Goal: Task Accomplishment & Management: Manage account settings

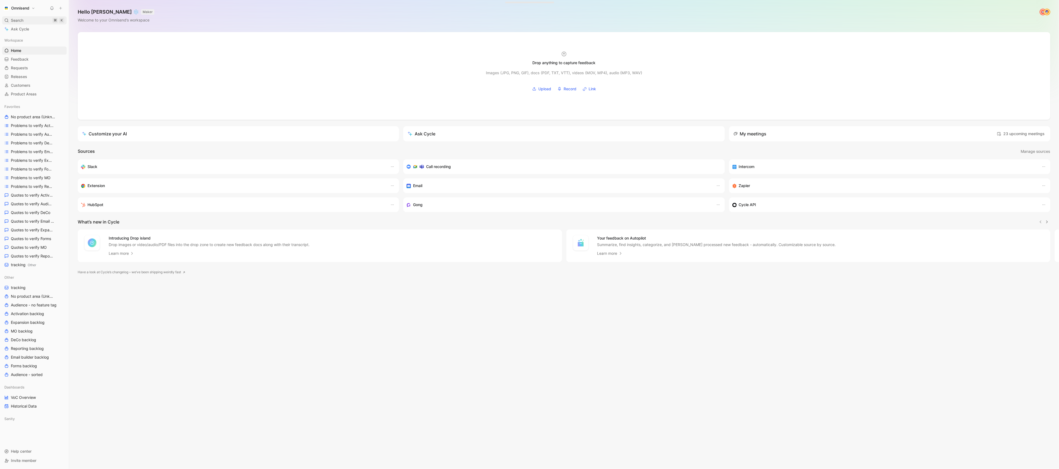
click at [13, 23] on span "Search" at bounding box center [17, 20] width 13 height 7
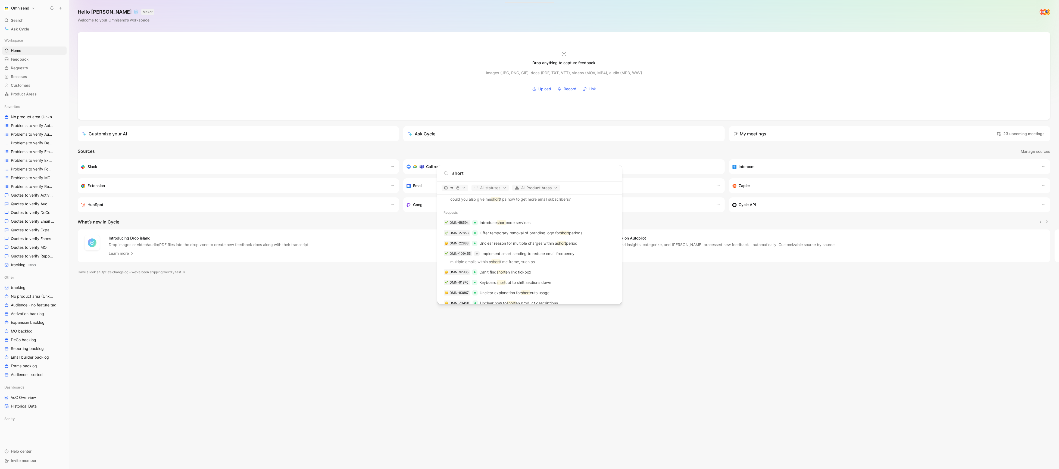
scroll to position [763, 0]
type input "short"
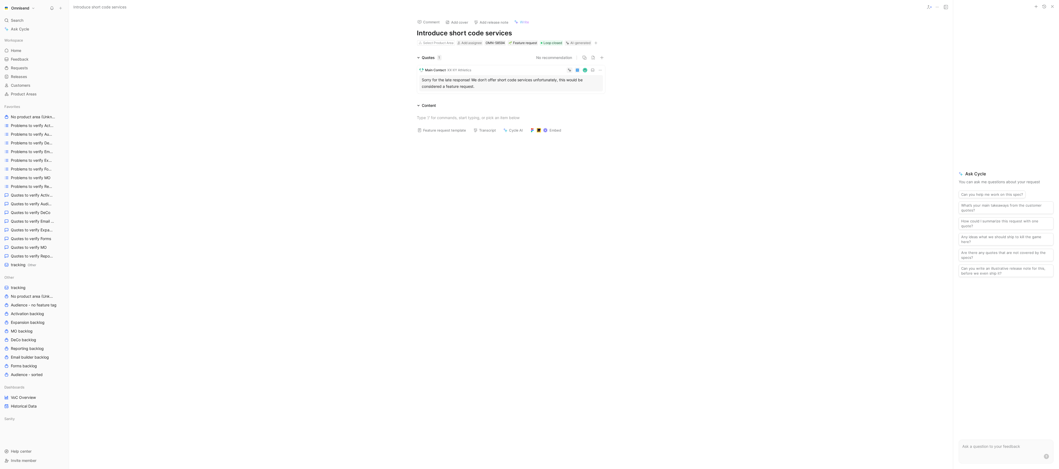
click at [472, 88] on div "Sorry for the late response! We don't offer short code services unfortunately, …" at bounding box center [511, 83] width 178 height 13
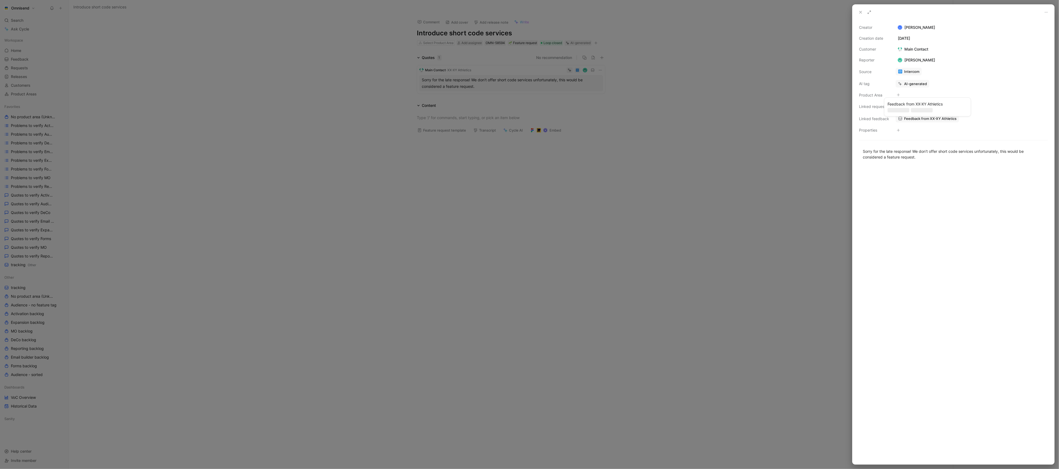
click at [928, 116] on div "Feedback from XX-XY Athletics" at bounding box center [927, 106] width 87 height 19
click at [927, 121] on span "Feedback from XX-XY Athletics" at bounding box center [930, 118] width 52 height 5
click at [539, 116] on div at bounding box center [529, 234] width 1059 height 469
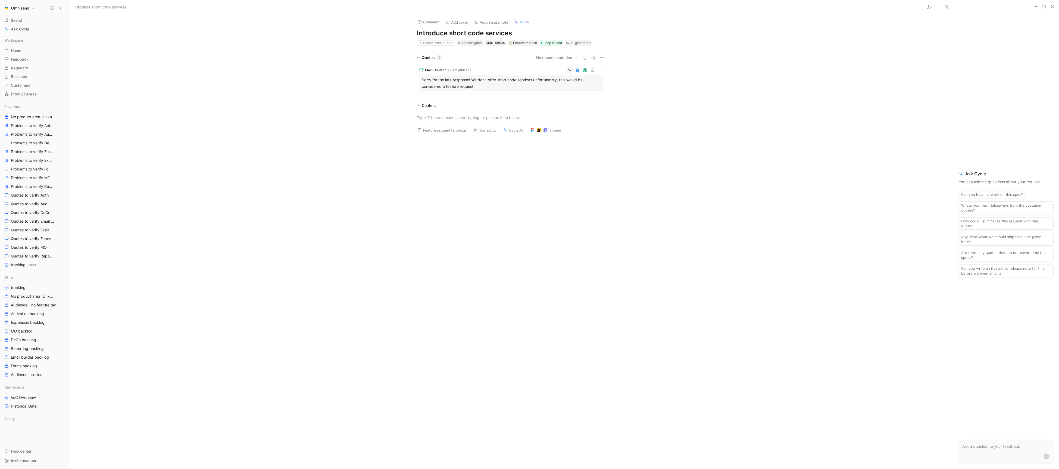
click at [600, 71] on icon at bounding box center [600, 70] width 4 height 4
click at [599, 89] on span "Change request" at bounding box center [586, 88] width 29 height 5
type input "Allow SMS link customization"
click at [486, 89] on button "Campaigns" at bounding box center [471, 90] width 30 height 7
click at [477, 110] on div "None" at bounding box center [494, 112] width 71 height 7
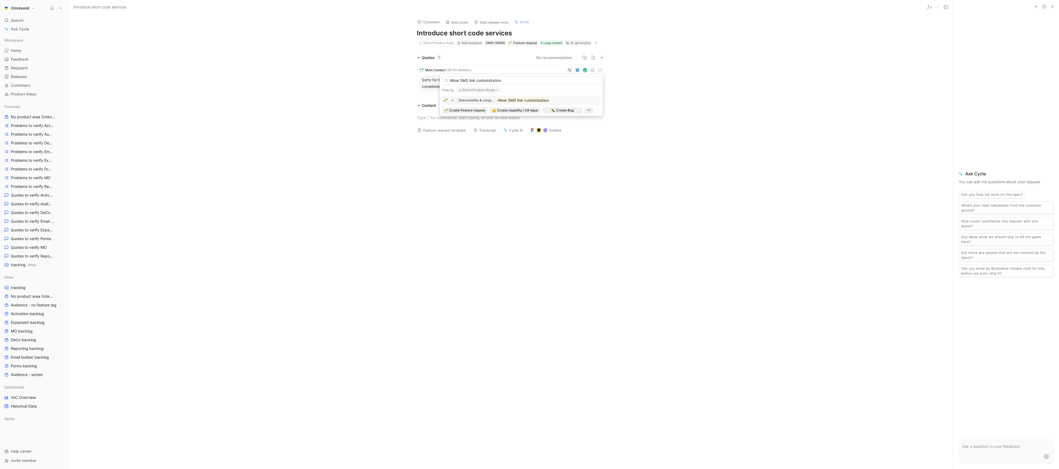
click at [509, 99] on mark "Allow SMS link customization" at bounding box center [523, 100] width 51 height 5
click at [937, 7] on icon at bounding box center [937, 7] width 4 height 4
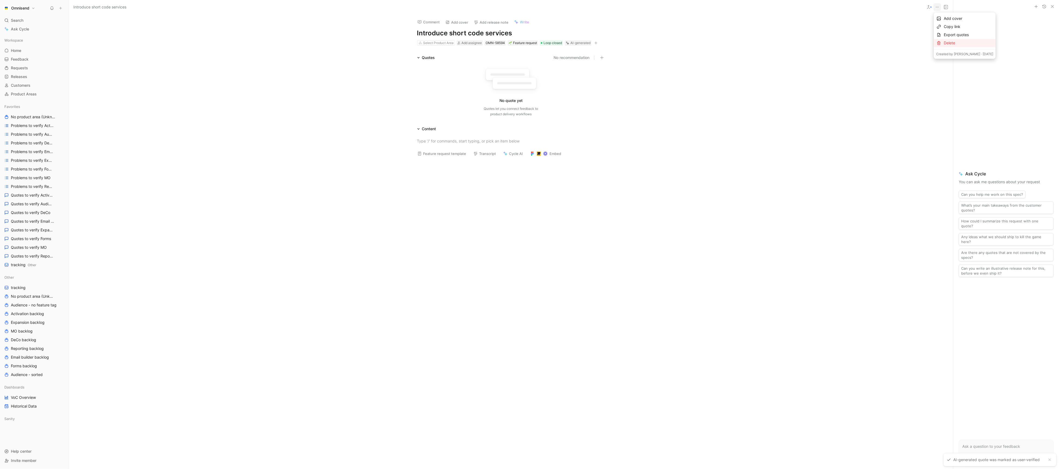
click at [944, 46] on div "Delete" at bounding box center [965, 43] width 62 height 8
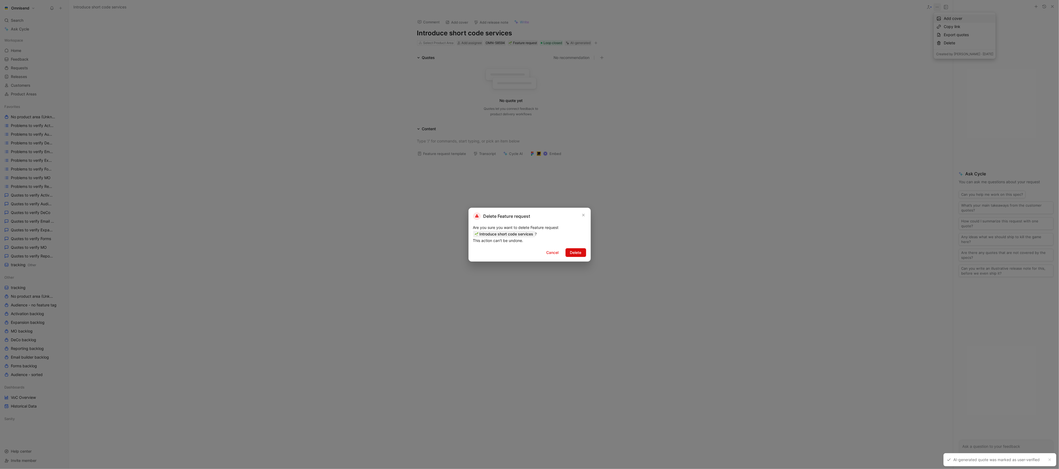
click at [575, 253] on span "Delete" at bounding box center [575, 252] width 11 height 7
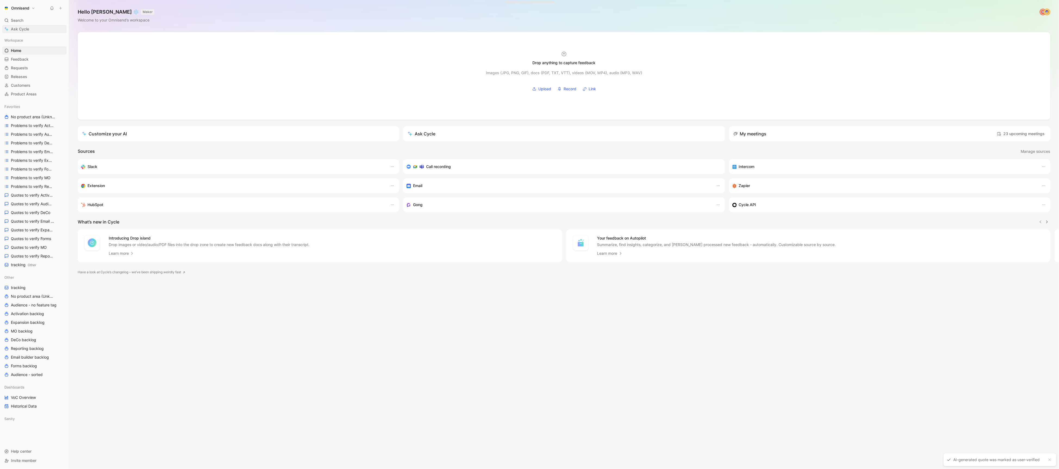
click at [34, 27] on link "Ask Cycle" at bounding box center [34, 29] width 64 height 8
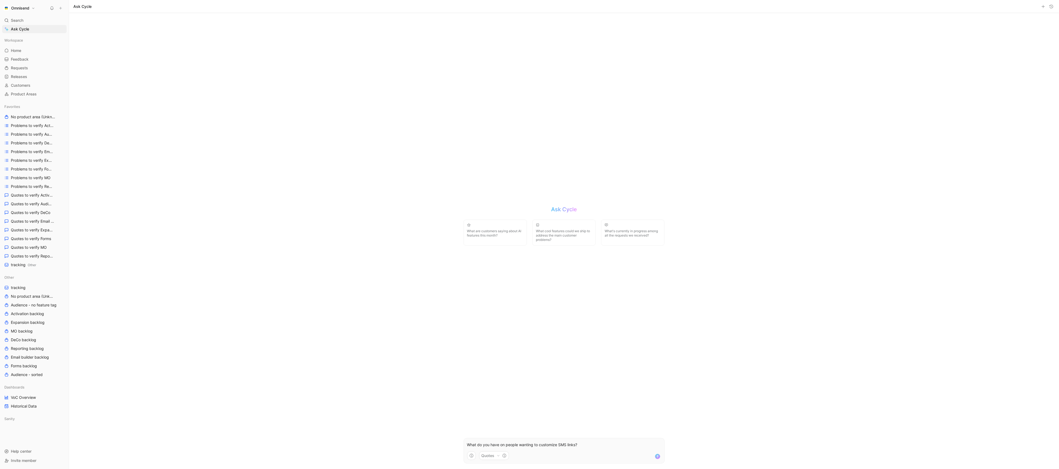
click at [558, 444] on p "What do you have on people wanting to customize SMS links?" at bounding box center [564, 444] width 194 height 7
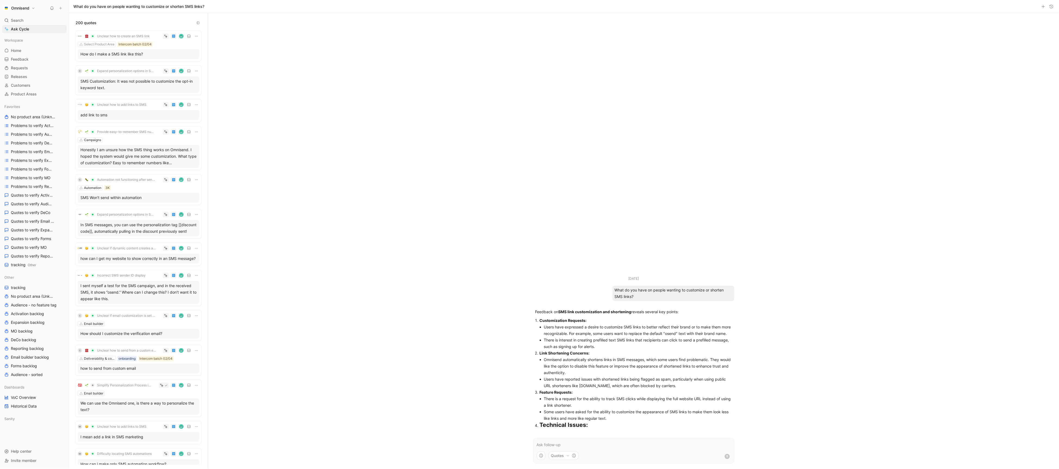
click at [196, 36] on icon at bounding box center [196, 36] width 3 height 1
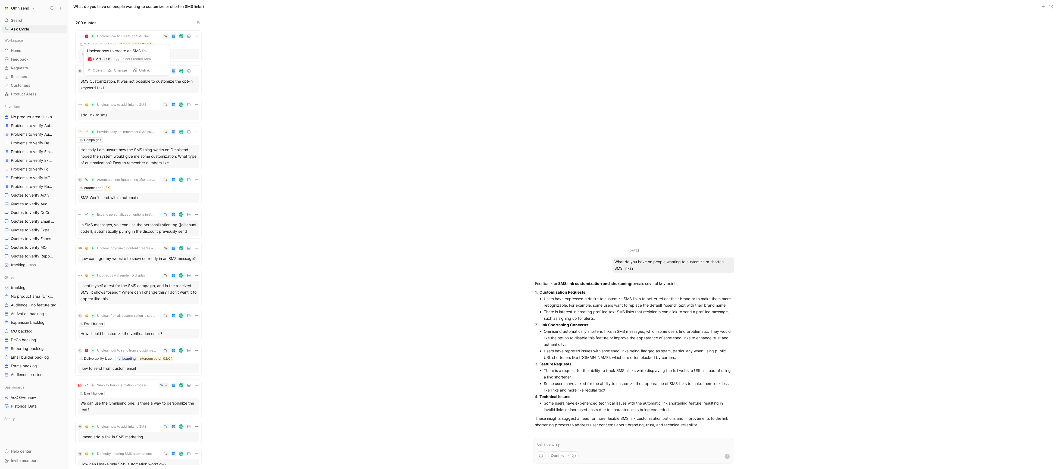
click at [136, 37] on span "Unclear how to create an SMS link" at bounding box center [123, 36] width 53 height 4
click at [102, 65] on div "Open Change Unlink" at bounding box center [127, 70] width 86 height 10
click at [100, 68] on button "Open" at bounding box center [95, 70] width 20 height 8
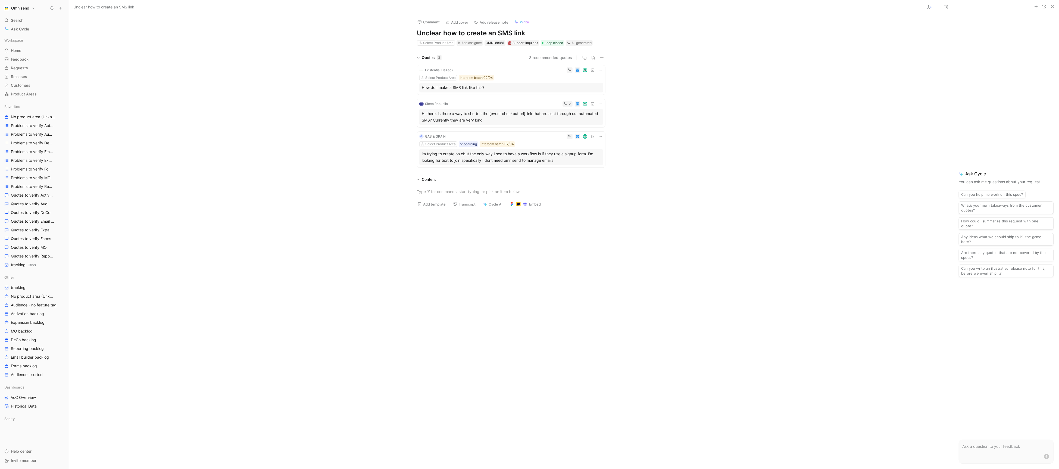
click at [602, 72] on icon at bounding box center [600, 70] width 4 height 4
click at [600, 86] on span "Change request" at bounding box center [586, 88] width 29 height 5
type input "Allow SMS link customization"
drag, startPoint x: 493, startPoint y: 88, endPoint x: 514, endPoint y: 87, distance: 20.7
click at [514, 87] on div "Filter by Select Product Areas" at bounding box center [521, 90] width 159 height 7
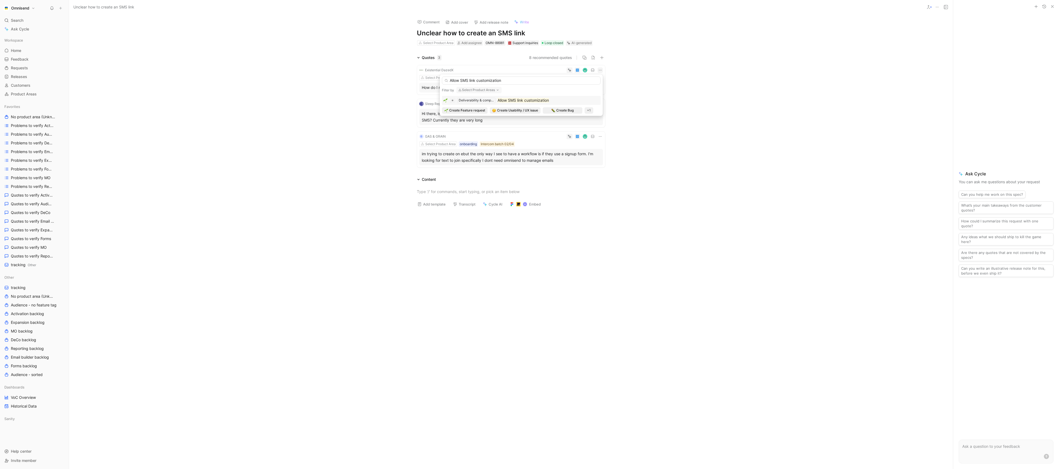
click at [514, 99] on mark "Allow SMS link customization" at bounding box center [523, 100] width 51 height 5
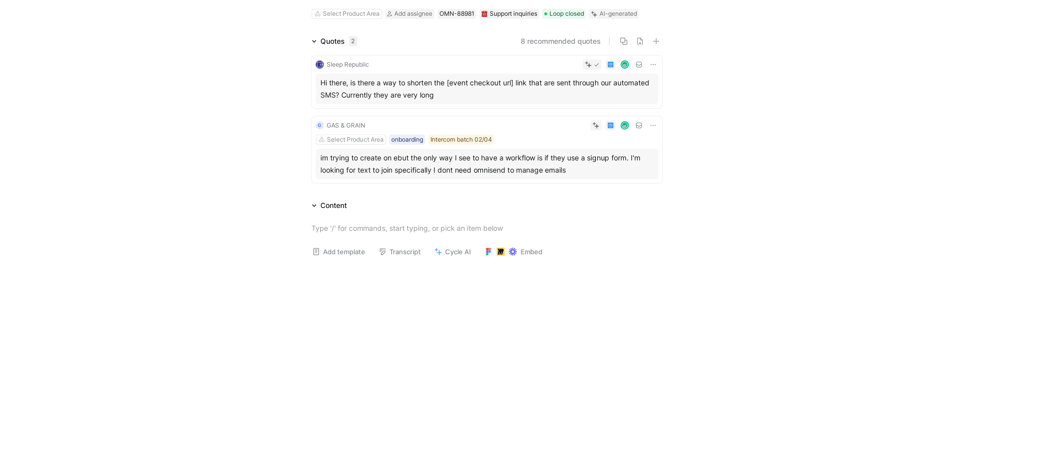
click at [600, 71] on icon at bounding box center [600, 70] width 4 height 4
click at [593, 89] on span "Change request" at bounding box center [586, 88] width 29 height 5
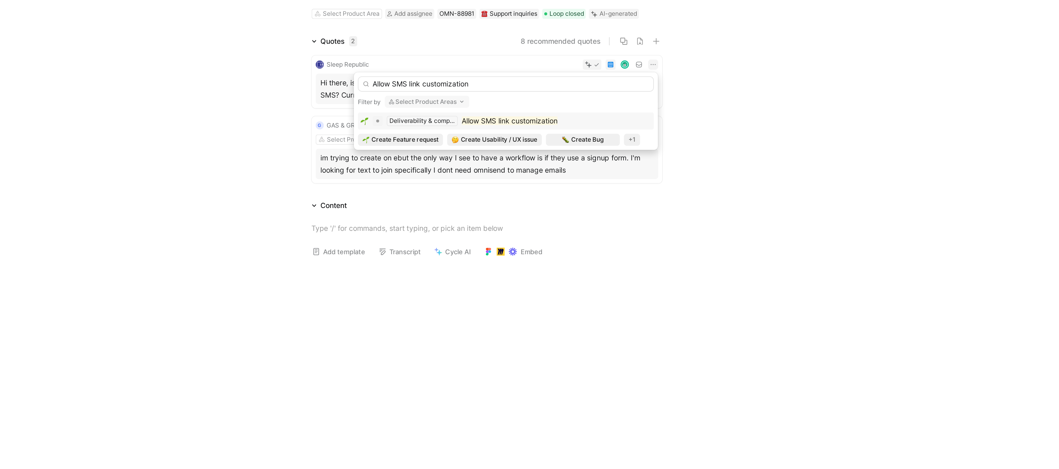
type input "Allow SMS link customization"
click at [518, 100] on mark "Allow SMS link customization" at bounding box center [523, 100] width 51 height 5
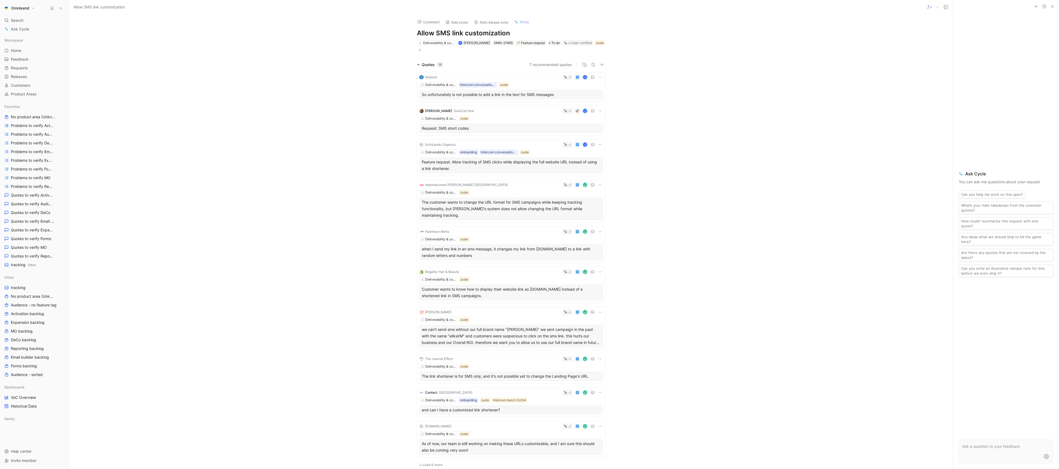
click at [481, 34] on h1 "Allow SMS link customization" at bounding box center [511, 33] width 188 height 9
copy h1 "Allow SMS link customization"
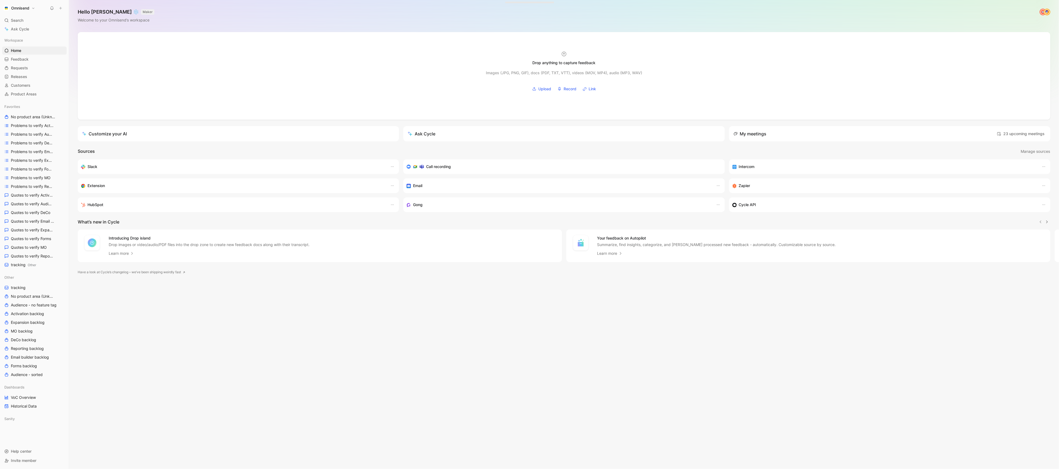
click at [27, 9] on h1 "Omnisend" at bounding box center [20, 8] width 18 height 5
click at [29, 58] on div "Workspace settings G then S" at bounding box center [37, 56] width 67 height 9
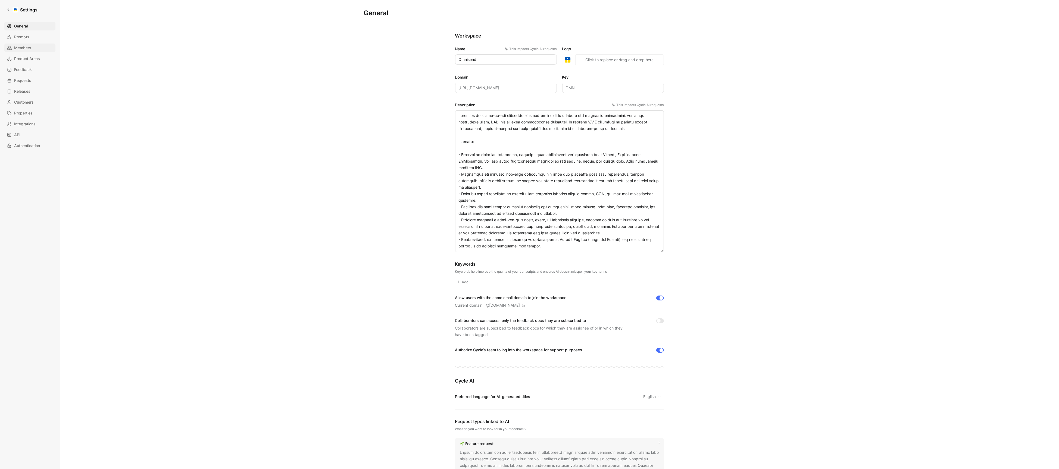
click at [33, 47] on link "Members" at bounding box center [29, 47] width 51 height 9
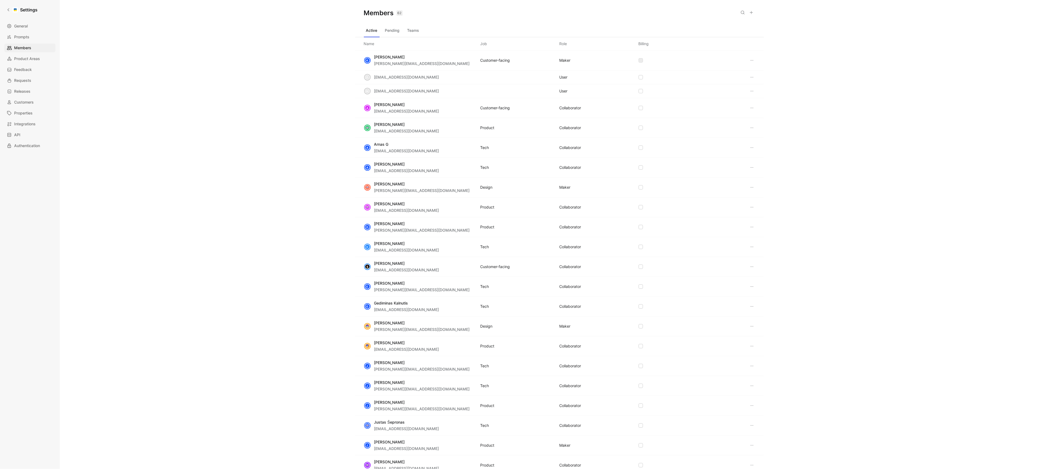
click at [758, 12] on div "Members 62 Saved" at bounding box center [559, 13] width 409 height 26
click at [752, 12] on icon at bounding box center [751, 12] width 4 height 4
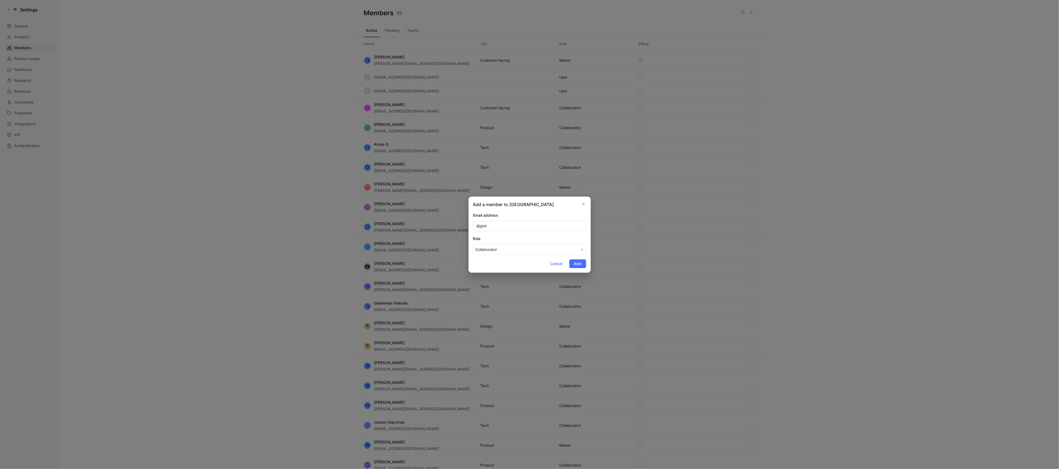
type input "@ginta"
type input "@"
type input "[EMAIL_ADDRESS][DOMAIN_NAME]"
click at [583, 265] on button "Add" at bounding box center [578, 263] width 17 height 9
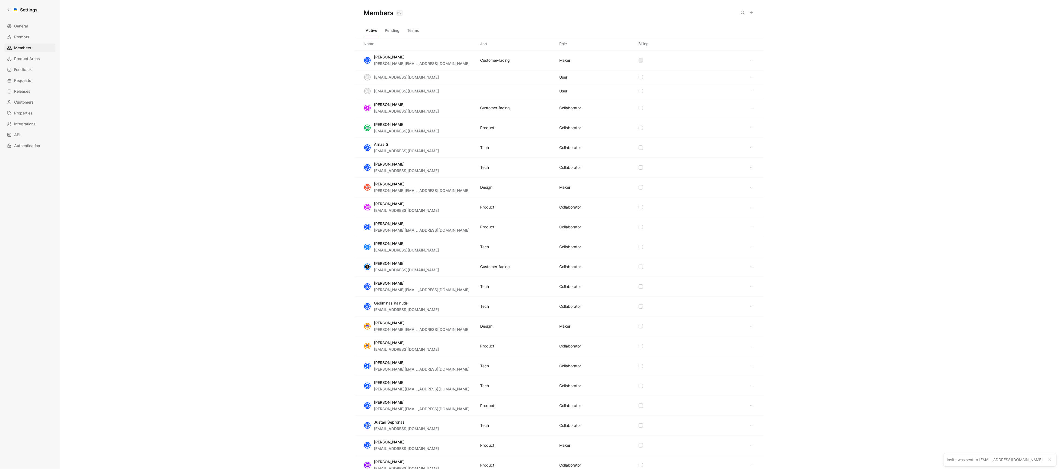
click at [306, 295] on div "Members 62 Saved Active Pending Teams Name Job Role Billing K Kasparas Toliušis…" at bounding box center [560, 234] width 1000 height 469
click at [645, 79] on div "g gintare@omnisend.com USER" at bounding box center [559, 77] width 409 height 14
click at [754, 77] on icon at bounding box center [752, 77] width 4 height 4
click at [752, 77] on icon at bounding box center [752, 77] width 4 height 4
click at [278, 196] on div "Members 62 Saved Active Pending Teams Name Job Role Billing K Kasparas Toliušis…" at bounding box center [560, 234] width 1000 height 469
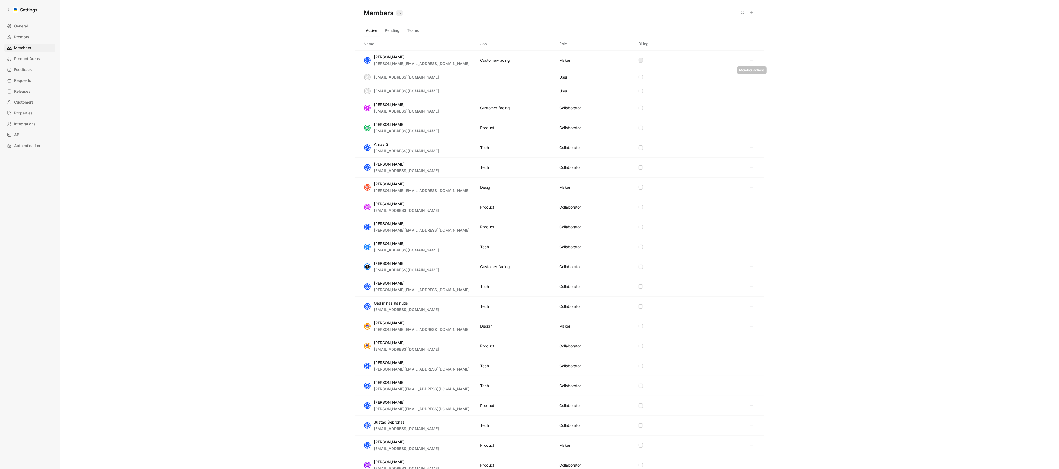
click at [751, 77] on icon at bounding box center [752, 77] width 4 height 4
click at [761, 91] on div "Remove" at bounding box center [771, 88] width 26 height 7
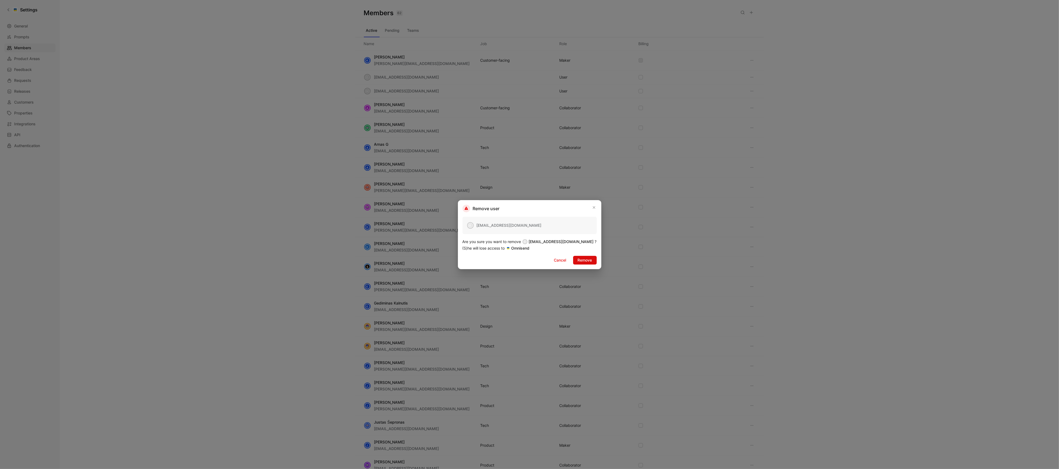
click at [578, 257] on span "Remove" at bounding box center [585, 260] width 14 height 7
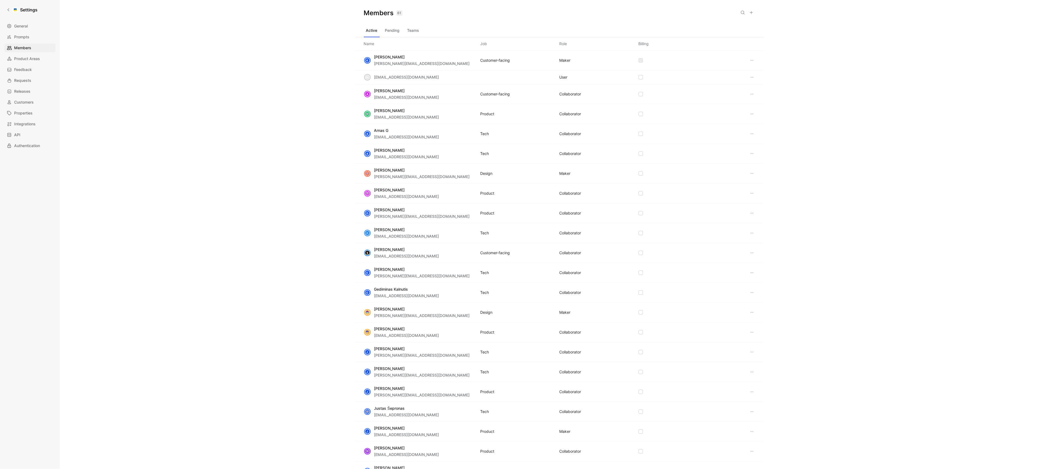
click at [750, 13] on icon at bounding box center [751, 12] width 4 height 4
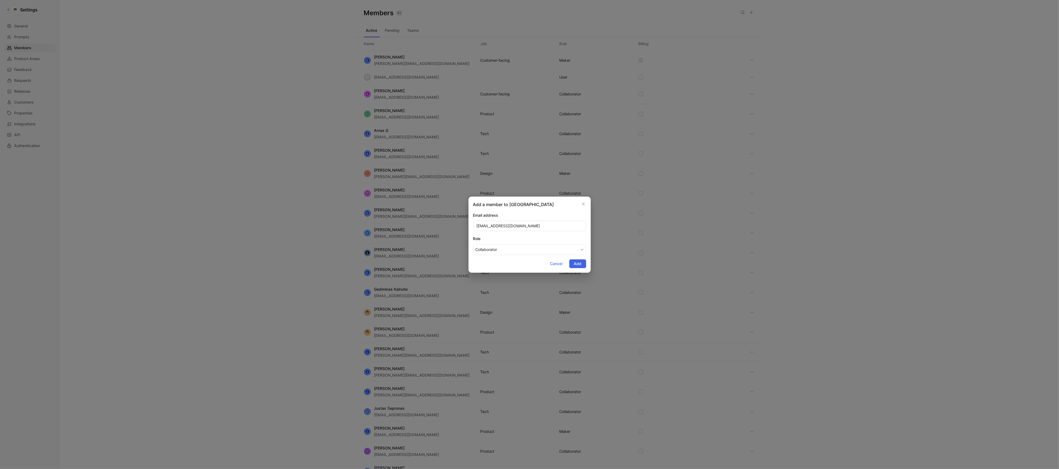
type input "[EMAIL_ADDRESS][DOMAIN_NAME]"
click at [581, 264] on span "Add" at bounding box center [578, 263] width 8 height 7
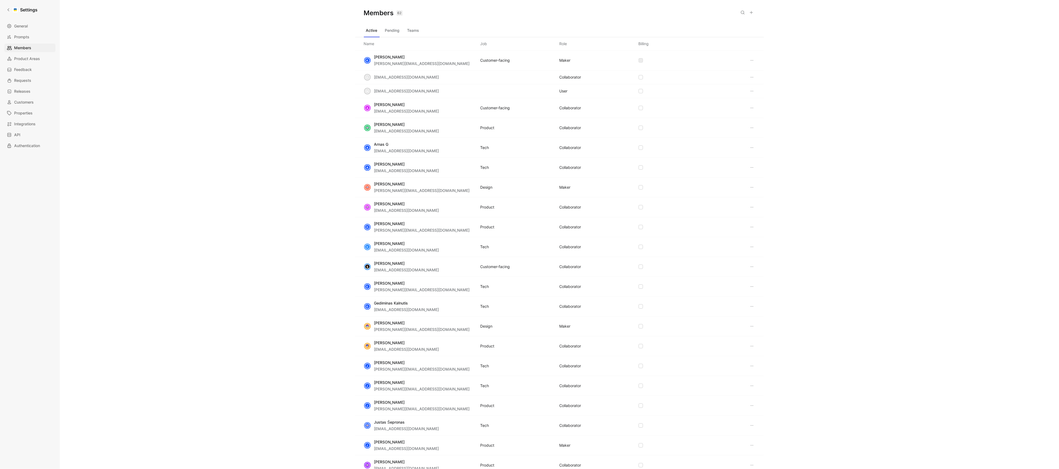
click at [398, 32] on button "Pending" at bounding box center [392, 30] width 19 height 9
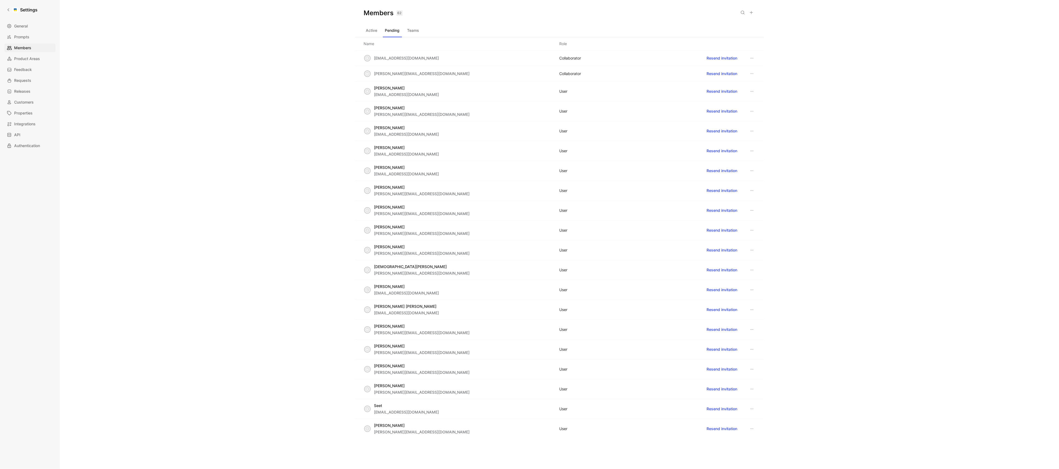
click at [752, 151] on icon at bounding box center [752, 151] width 3 height 1
click at [757, 161] on div "Remove" at bounding box center [767, 162] width 37 height 8
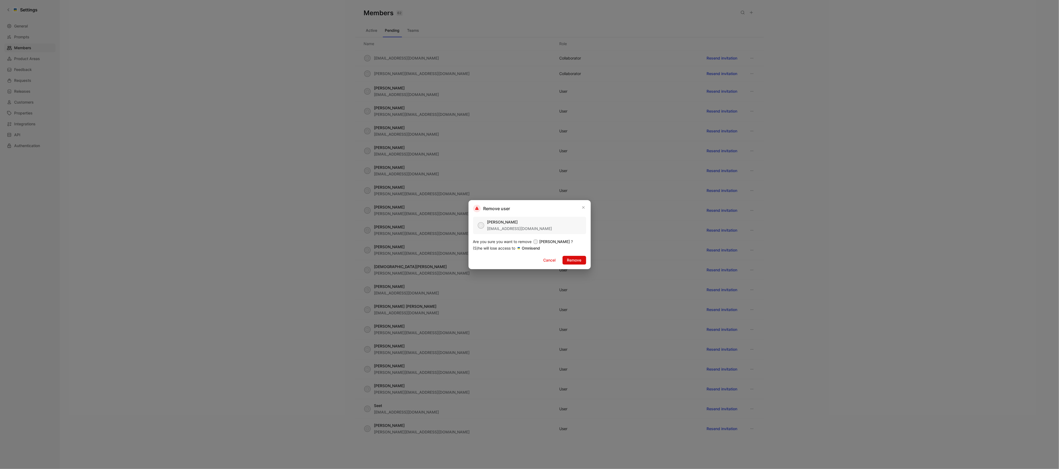
click at [583, 263] on button "Remove" at bounding box center [575, 260] width 24 height 9
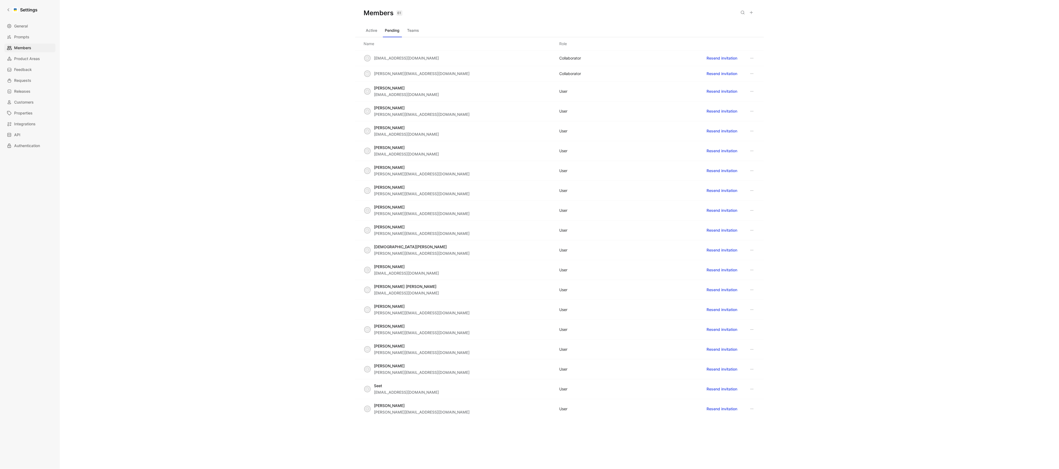
click at [366, 27] on button "Active" at bounding box center [372, 30] width 16 height 9
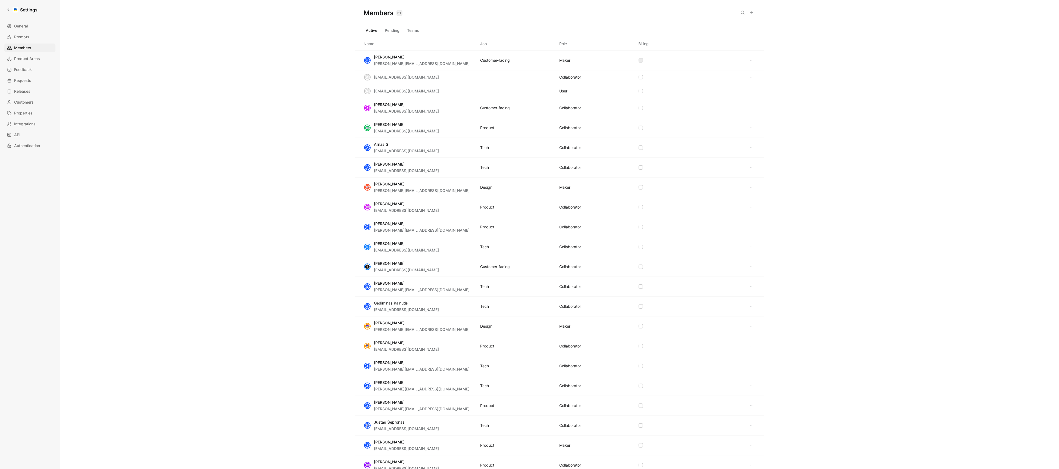
click at [753, 14] on icon at bounding box center [751, 12] width 4 height 4
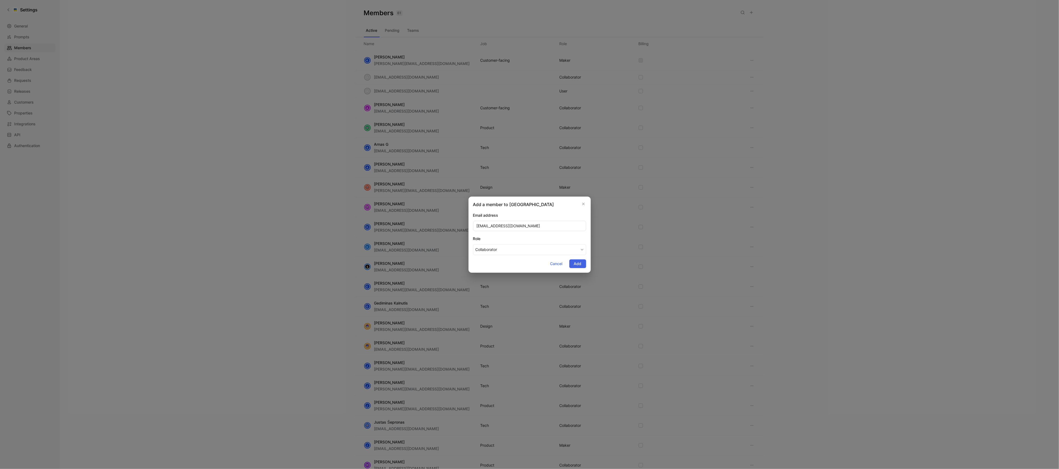
type input "[EMAIL_ADDRESS][DOMAIN_NAME]"
click at [577, 263] on span "Add" at bounding box center [578, 263] width 8 height 7
